Goal: Contribute content: Add original content to the website for others to see

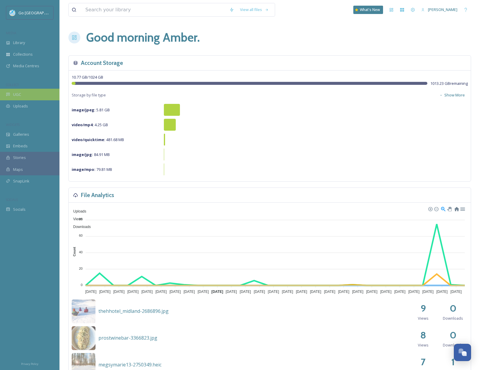
click at [18, 92] on span "UGC" at bounding box center [17, 95] width 8 height 6
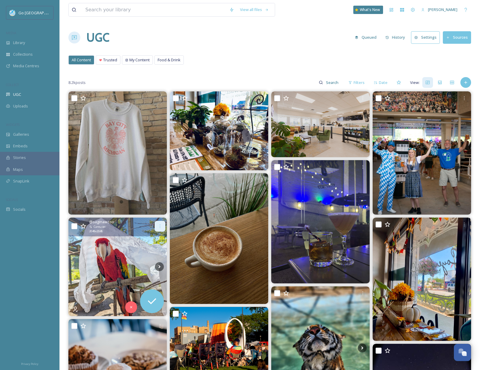
click at [162, 228] on icon at bounding box center [160, 226] width 5 height 5
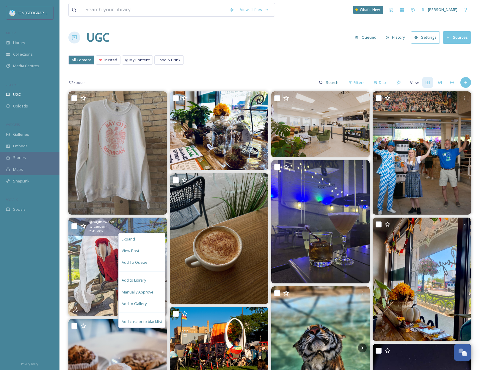
click at [152, 300] on div "Add to Gallery" at bounding box center [142, 304] width 46 height 12
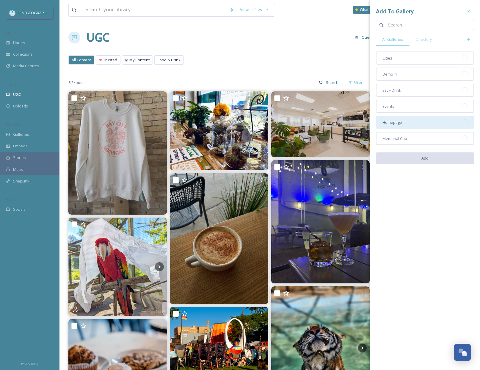
click at [418, 124] on div "Homepage" at bounding box center [425, 122] width 98 height 13
click at [431, 157] on button "Add" at bounding box center [425, 158] width 98 height 12
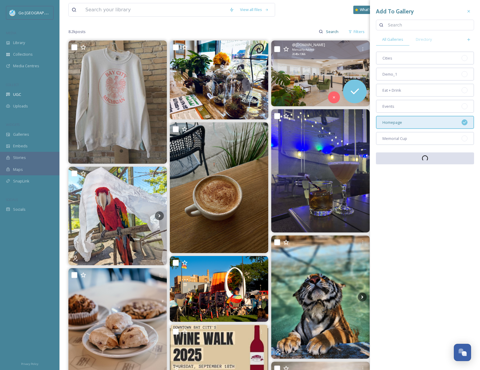
scroll to position [116, 0]
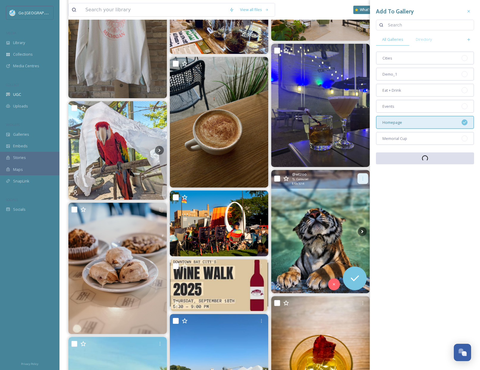
click at [361, 179] on icon at bounding box center [363, 178] width 5 height 5
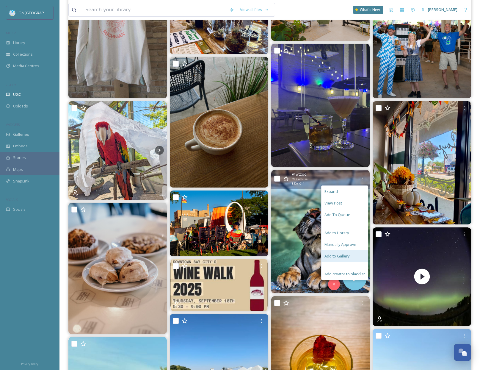
click at [349, 254] on span "Add to Gallery" at bounding box center [337, 256] width 25 height 6
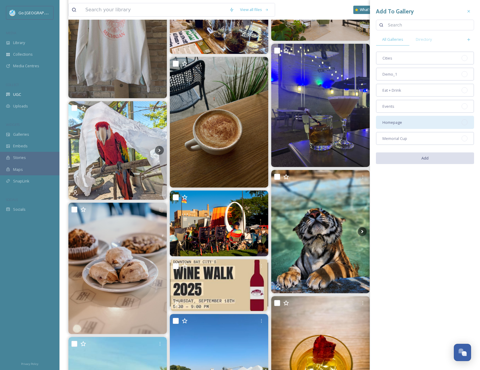
click at [433, 129] on div "Homepage" at bounding box center [425, 122] width 98 height 13
click at [440, 160] on button "Add" at bounding box center [425, 158] width 98 height 12
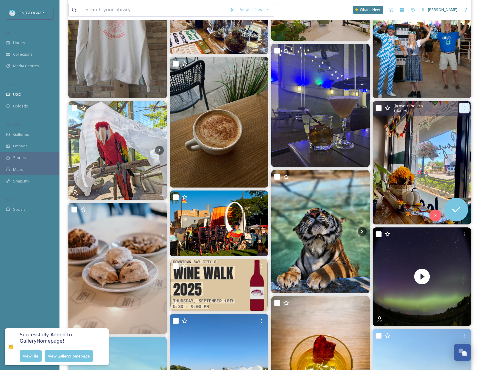
click at [468, 109] on div at bounding box center [464, 108] width 11 height 11
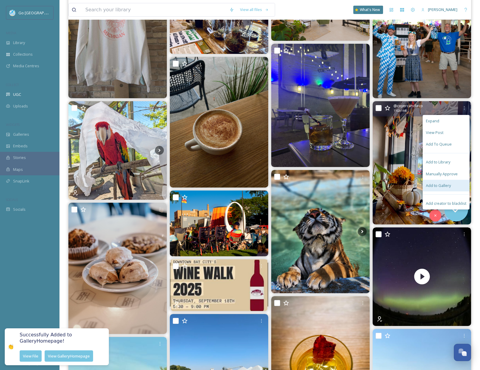
click at [438, 189] on div "Add to Gallery" at bounding box center [446, 186] width 46 height 12
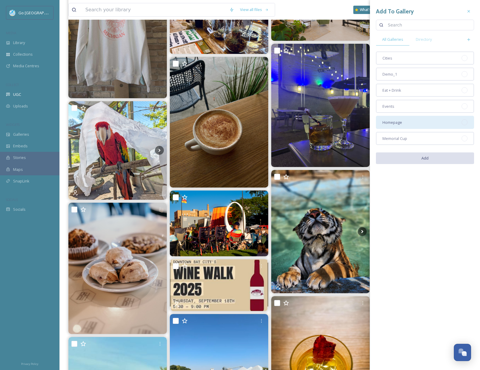
click at [416, 120] on div "Homepage" at bounding box center [425, 122] width 98 height 13
click at [430, 157] on button "Add" at bounding box center [425, 158] width 98 height 12
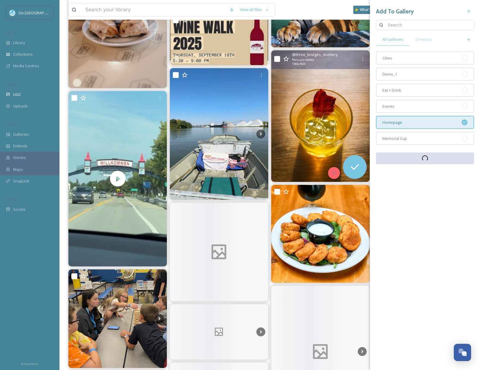
scroll to position [366, 0]
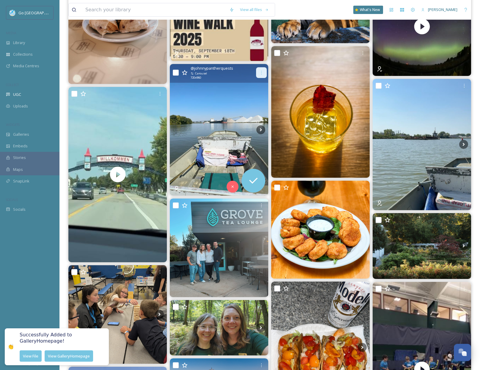
click at [264, 74] on div at bounding box center [261, 72] width 11 height 11
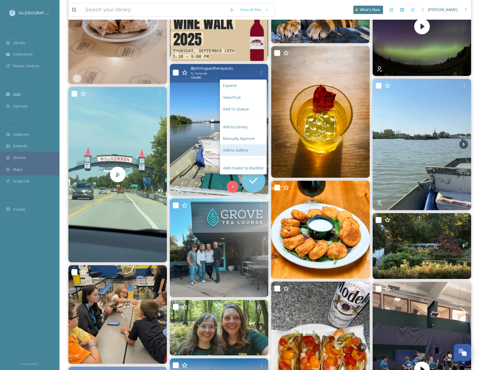
click at [248, 150] on div "Add to Gallery" at bounding box center [243, 150] width 46 height 12
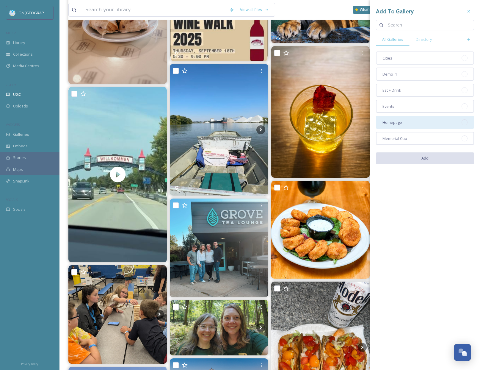
click at [398, 123] on span "Homepage" at bounding box center [393, 123] width 20 height 6
click at [419, 157] on button "Add" at bounding box center [425, 158] width 98 height 12
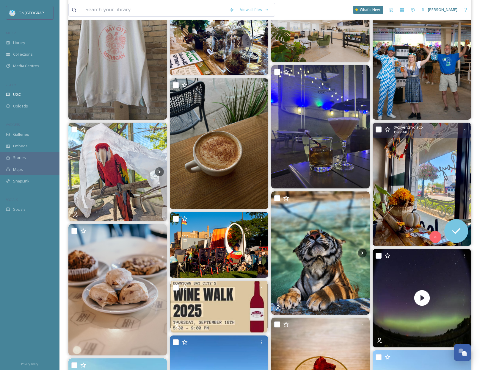
scroll to position [0, 0]
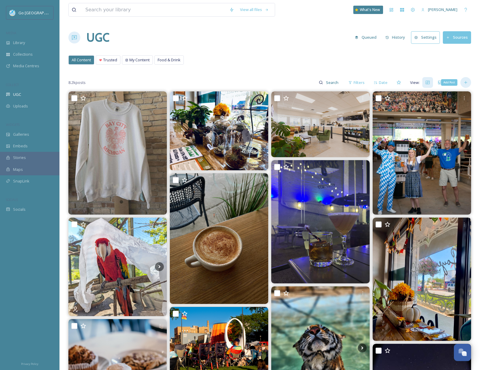
click at [464, 79] on div "Add Post" at bounding box center [466, 82] width 11 height 11
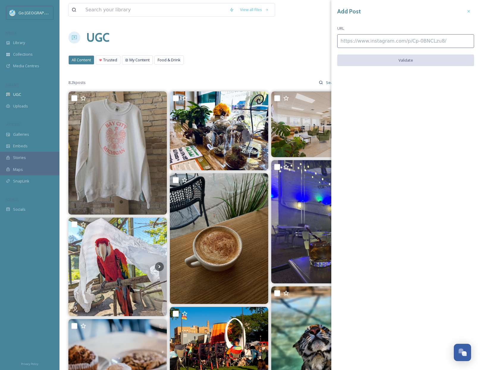
click at [410, 45] on input at bounding box center [406, 41] width 137 height 14
paste input "[URL][DOMAIN_NAME]"
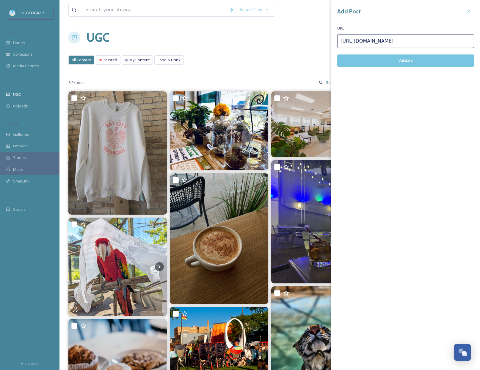
type input "[URL][DOMAIN_NAME]"
click at [423, 56] on button "Validate" at bounding box center [406, 60] width 137 height 12
click at [437, 61] on button "Add Post" at bounding box center [406, 60] width 137 height 12
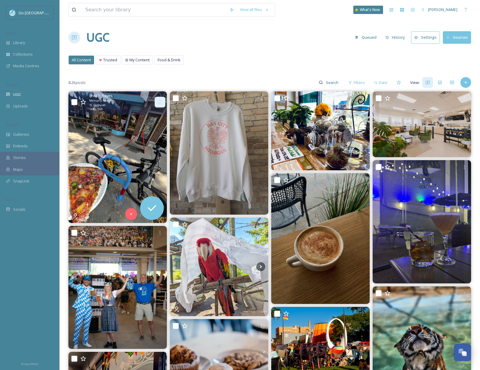
click at [159, 98] on div at bounding box center [160, 102] width 11 height 11
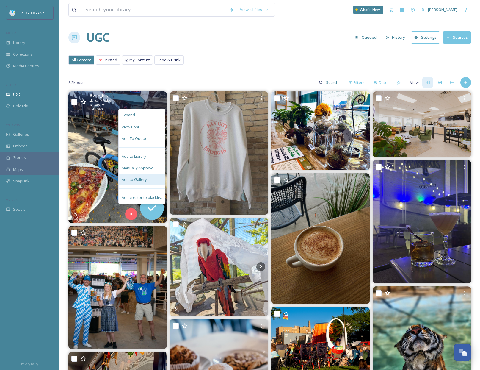
click at [142, 179] on span "Add to Gallery" at bounding box center [134, 180] width 25 height 6
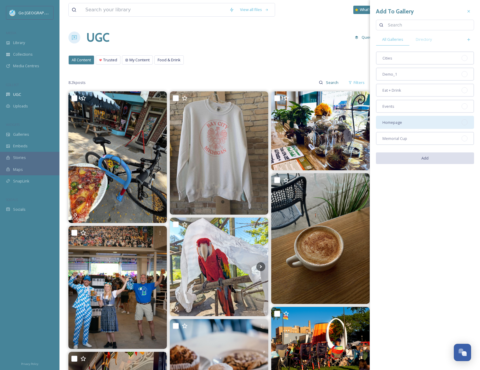
click at [403, 118] on div "Homepage" at bounding box center [425, 122] width 98 height 13
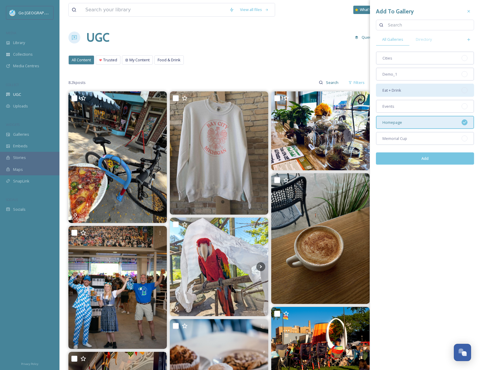
click at [402, 92] on div "Eat + Drink" at bounding box center [425, 90] width 98 height 13
click at [434, 160] on button "Add" at bounding box center [425, 158] width 98 height 12
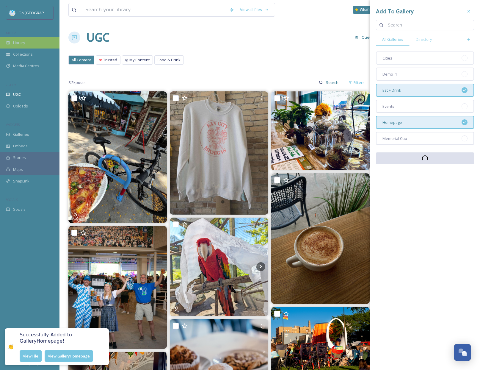
click at [27, 45] on div "Library" at bounding box center [30, 43] width 60 height 12
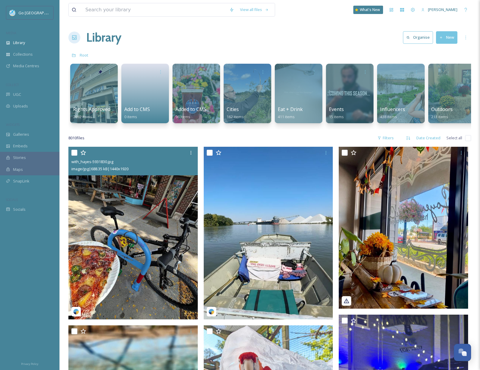
click at [73, 155] on input "checkbox" at bounding box center [74, 153] width 6 height 6
checkbox input "true"
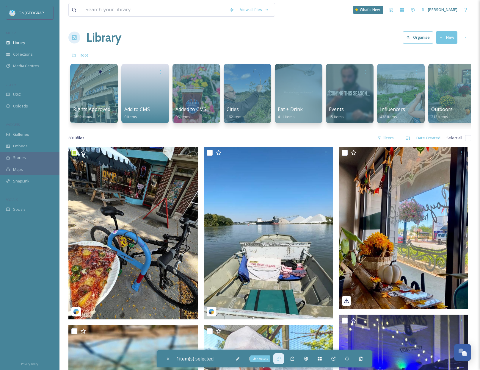
click at [268, 360] on div "Link Assets" at bounding box center [260, 358] width 20 height 7
click at [269, 361] on div "Move To Folder" at bounding box center [265, 358] width 11 height 11
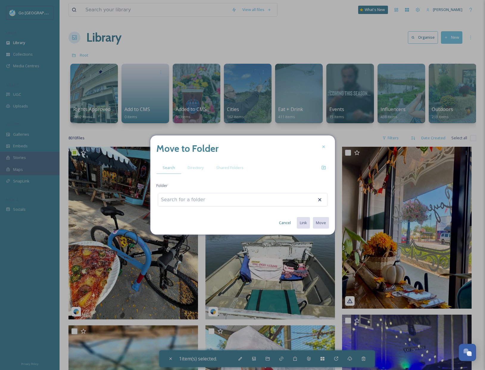
click at [193, 196] on input at bounding box center [190, 199] width 65 height 13
click at [199, 169] on span "Directory" at bounding box center [196, 168] width 16 height 6
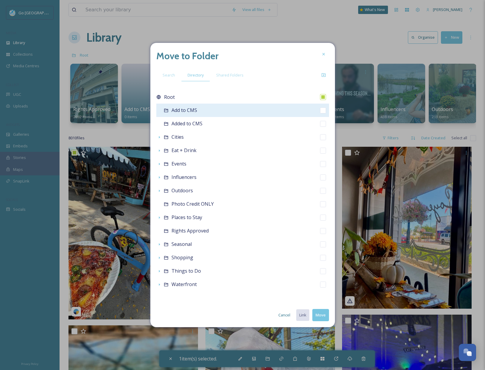
click at [324, 111] on input "checkbox" at bounding box center [323, 110] width 6 height 6
checkbox input "true"
checkbox input "false"
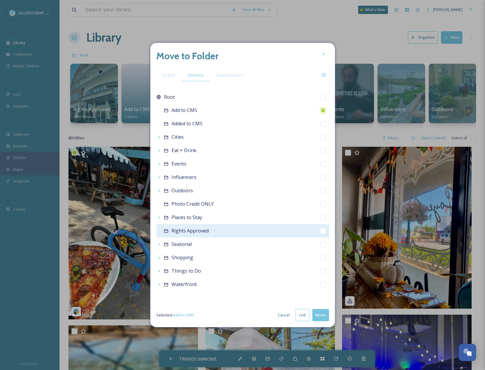
click at [323, 230] on input "checkbox" at bounding box center [323, 231] width 6 height 6
checkbox input "true"
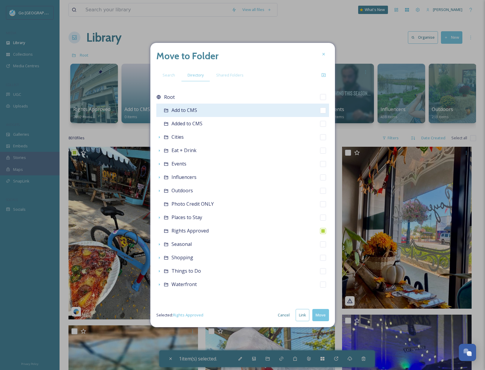
click at [323, 110] on input "checkbox" at bounding box center [323, 110] width 6 height 6
checkbox input "true"
checkbox input "false"
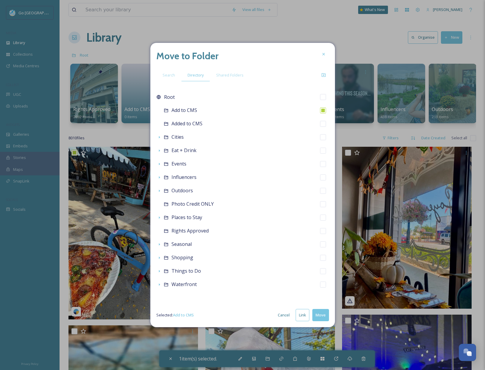
click at [306, 317] on button "Link" at bounding box center [303, 315] width 14 height 12
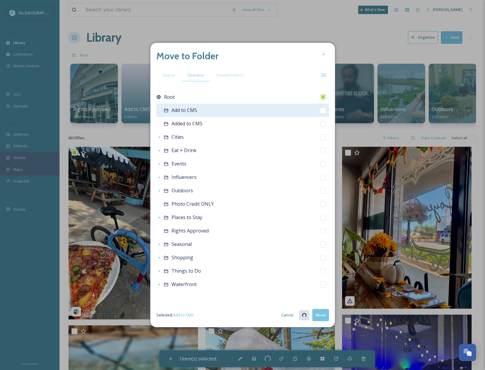
checkbox input "true"
checkbox input "false"
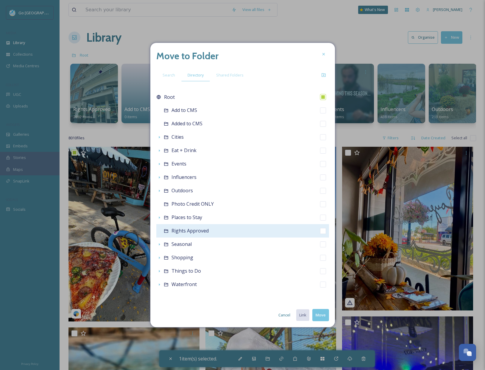
click at [324, 231] on input "checkbox" at bounding box center [323, 231] width 6 height 6
checkbox input "true"
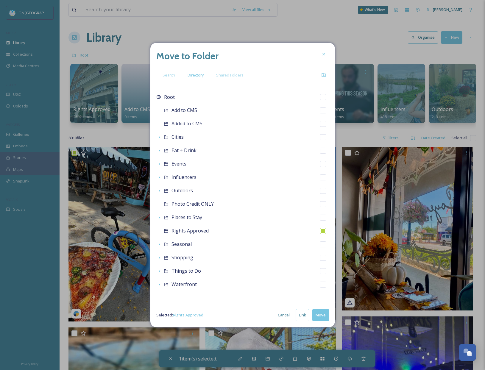
click at [302, 315] on button "Link" at bounding box center [303, 315] width 14 height 12
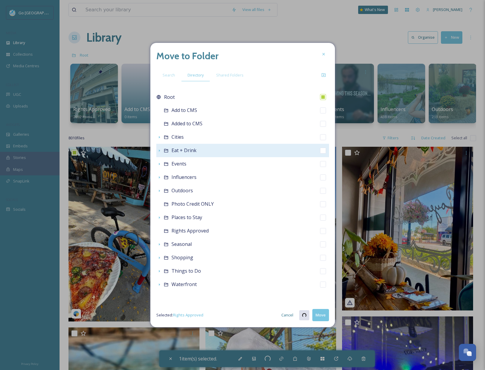
checkbox input "true"
checkbox input "false"
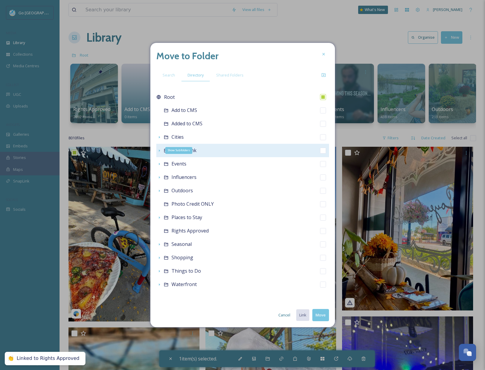
click at [158, 151] on icon at bounding box center [159, 150] width 5 height 5
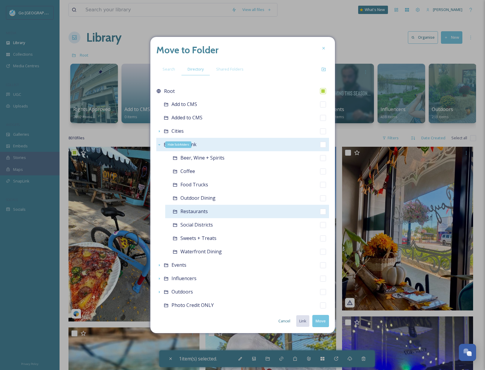
click at [320, 213] on input "checkbox" at bounding box center [323, 212] width 6 height 6
checkbox input "true"
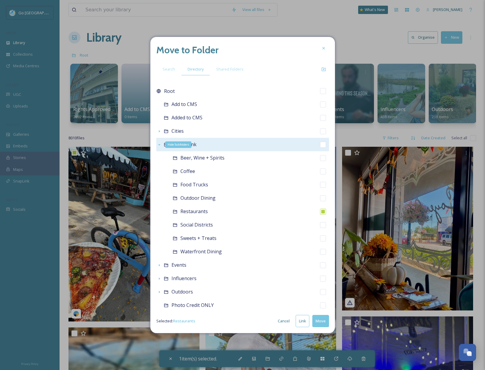
click at [303, 322] on button "Link" at bounding box center [303, 321] width 14 height 12
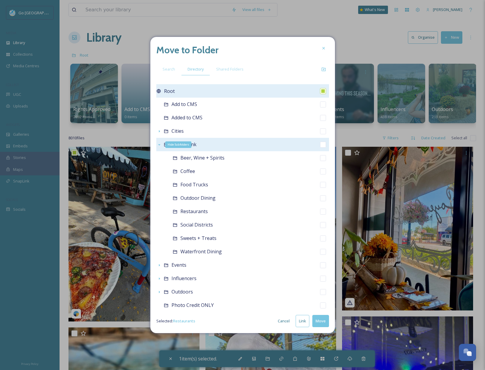
checkbox input "true"
checkbox input "false"
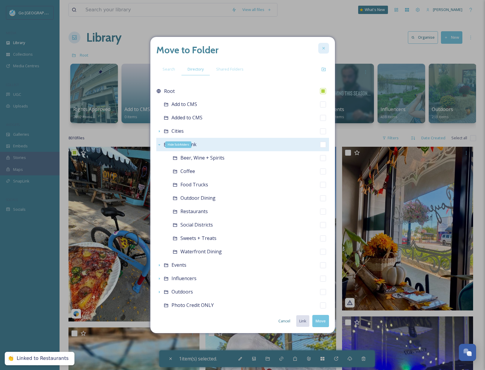
click at [325, 49] on icon at bounding box center [323, 48] width 5 height 5
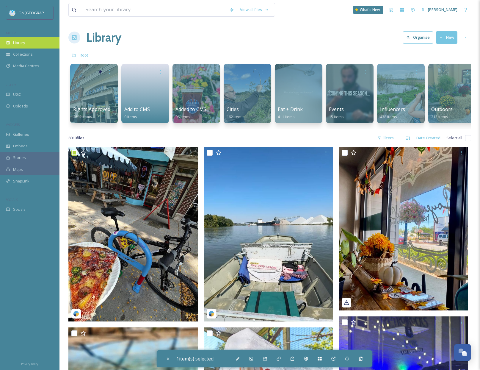
click at [18, 46] on div "Library" at bounding box center [30, 43] width 60 height 12
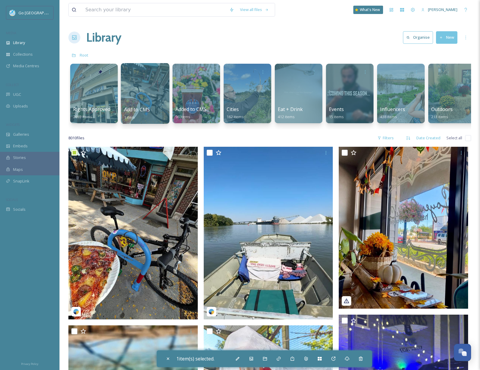
click at [135, 88] on div at bounding box center [145, 93] width 49 height 61
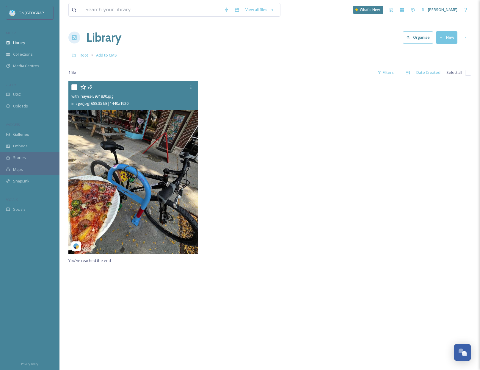
click at [150, 180] on img at bounding box center [132, 167] width 129 height 173
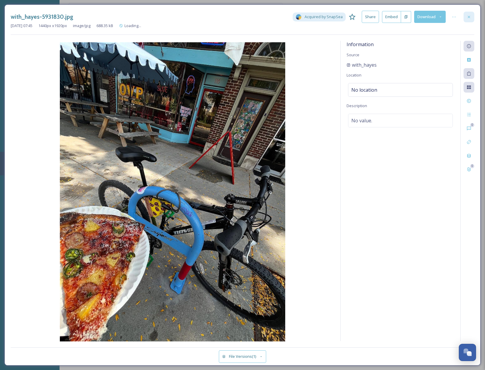
click at [471, 18] on icon at bounding box center [468, 17] width 5 height 5
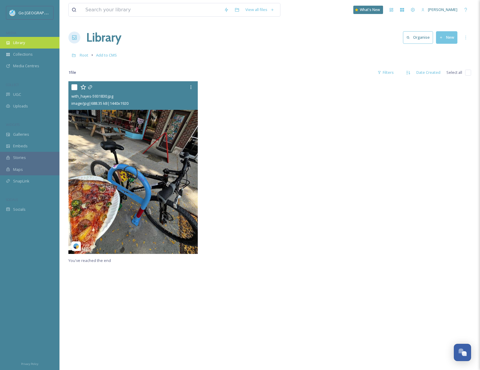
click at [21, 37] on div "Library" at bounding box center [30, 43] width 60 height 12
